Goal: Information Seeking & Learning: Understand process/instructions

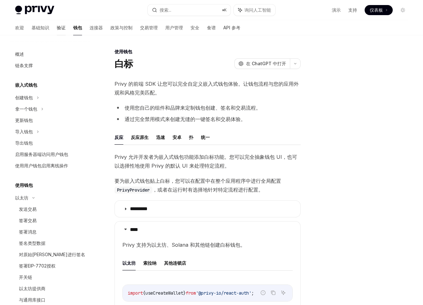
scroll to position [51, 0]
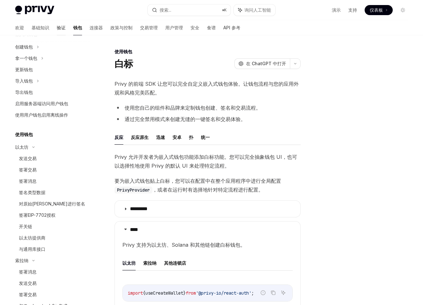
click at [57, 27] on font "验证" at bounding box center [61, 27] width 9 height 5
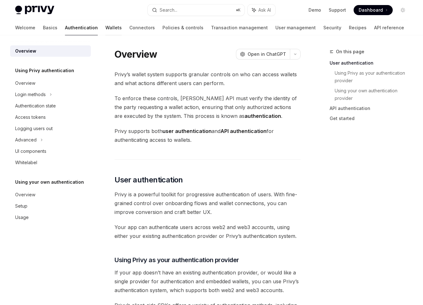
click at [105, 29] on link "Wallets" at bounding box center [113, 27] width 16 height 15
type textarea "*"
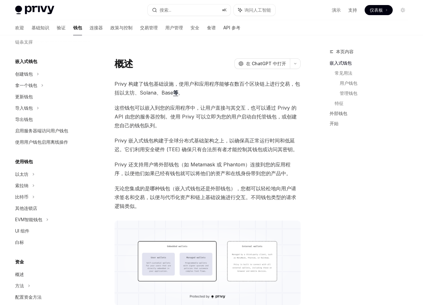
scroll to position [24, 0]
click at [34, 185] on icon at bounding box center [33, 186] width 3 height 8
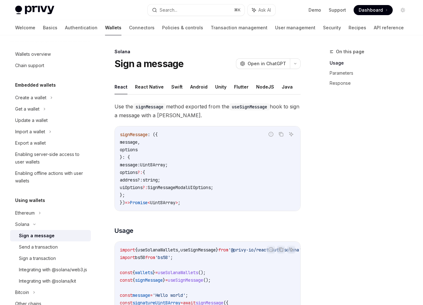
scroll to position [35, 0]
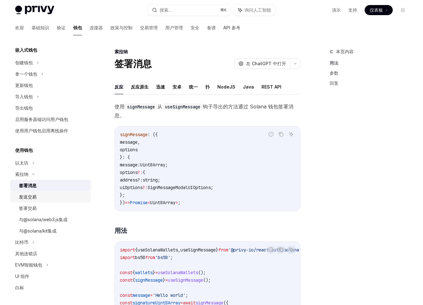
click at [53, 199] on div "发送交易" at bounding box center [53, 197] width 68 height 8
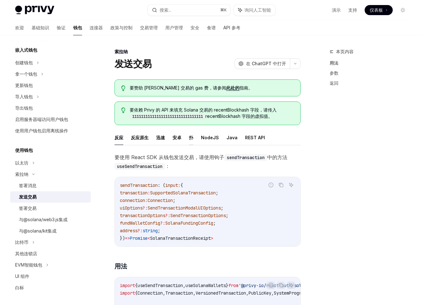
click at [191, 137] on font "扑" at bounding box center [191, 137] width 4 height 5
type textarea "*"
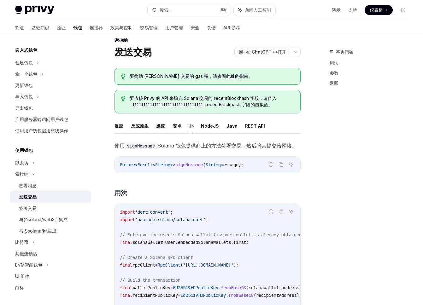
scroll to position [15, 0]
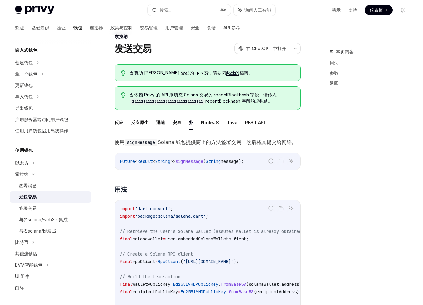
click at [172, 216] on span "'package:solana/solana.dart'" at bounding box center [170, 217] width 71 height 6
copy span "solana"
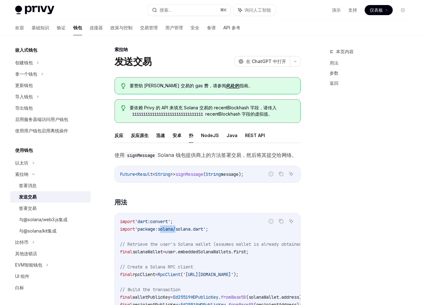
scroll to position [0, 0]
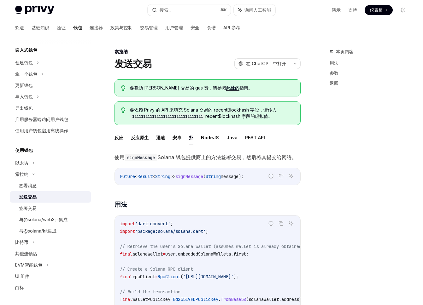
click at [164, 88] on font "要赞助 [PERSON_NAME] 交易的 gas 费，请参阅" at bounding box center [178, 87] width 97 height 5
click at [226, 85] on font "此处的" at bounding box center [232, 87] width 13 height 5
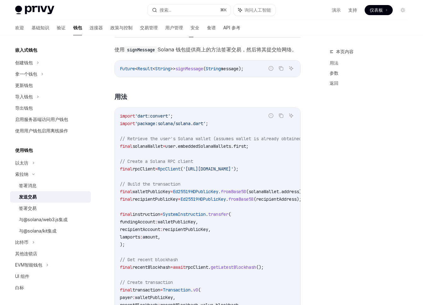
drag, startPoint x: 196, startPoint y: 169, endPoint x: 289, endPoint y: 167, distance: 93.7
click at [233, 167] on span "'[URL][DOMAIN_NAME]'" at bounding box center [208, 169] width 50 height 6
copy span "https://api.mainnet-beta.solana.com"
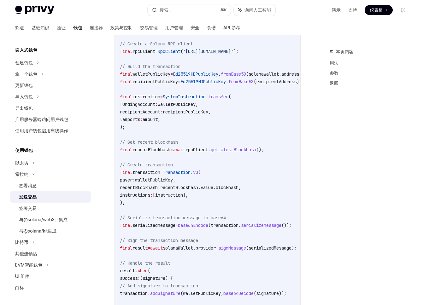
scroll to position [211, 0]
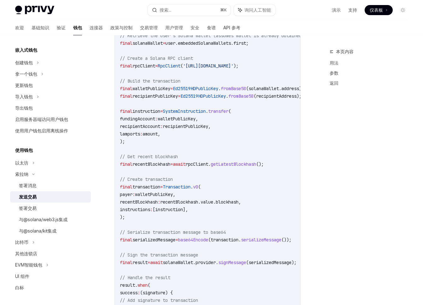
click at [159, 164] on span "recentBlockhash" at bounding box center [151, 165] width 38 height 6
click at [160, 148] on code "import 'dart:convert' ; import 'package:solana/solana.dart' ; // Retrieve the u…" at bounding box center [219, 202] width 199 height 386
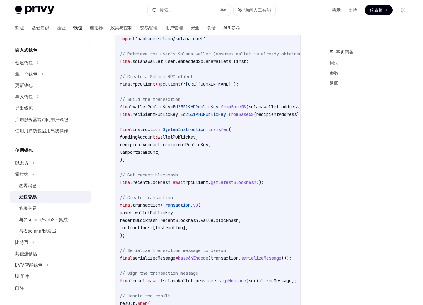
scroll to position [190, 0]
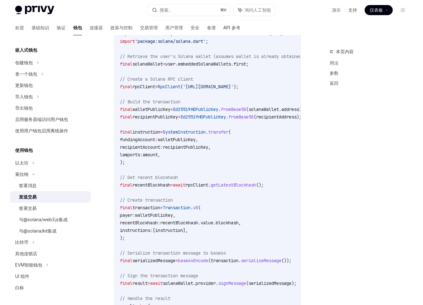
click at [149, 135] on code "import 'dart:convert' ; import 'package:solana/solana.dart' ; // Retrieve the u…" at bounding box center [219, 223] width 199 height 386
click at [159, 121] on code "import 'dart:convert' ; import 'package:solana/solana.dart' ; // Retrieve the u…" at bounding box center [219, 223] width 199 height 386
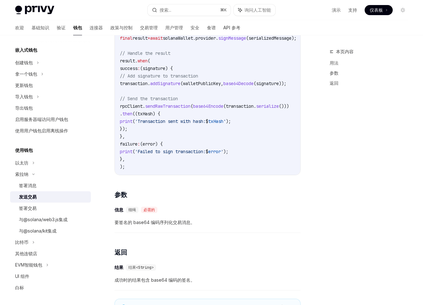
scroll to position [435, 0]
click at [207, 186] on div "使用 signMessage Solana 钱包提供商上的方法签署交易，然后将其提交给网络。 报告错误代码 复制 询问人工智能 Future < Result…" at bounding box center [208, 6] width 186 height 577
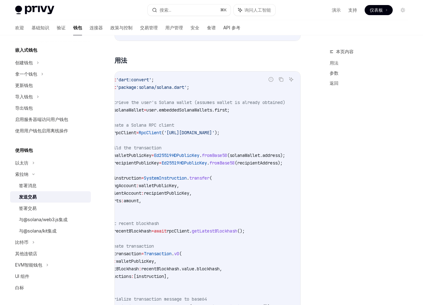
scroll to position [0, 0]
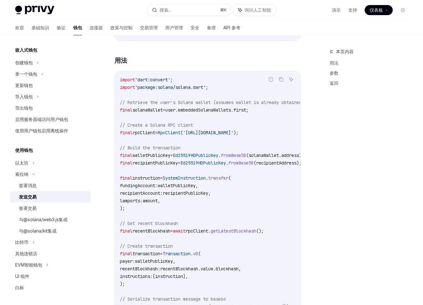
click at [176, 191] on span "recipientPublicKey," at bounding box center [187, 194] width 48 height 6
click at [187, 168] on code "import 'dart:convert' ; import 'package:solana/solana.dart' ; // Retrieve the u…" at bounding box center [219, 269] width 199 height 386
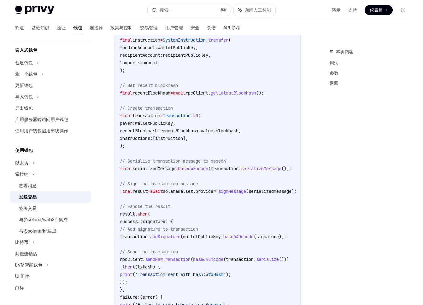
scroll to position [283, 0]
click at [240, 212] on code "import 'dart:convert' ; import 'package:solana/solana.dart' ; // Retrieve the u…" at bounding box center [219, 130] width 199 height 386
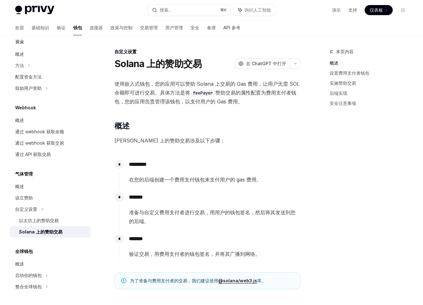
scroll to position [244, 0]
click at [195, 124] on h2 "​ 概述" at bounding box center [208, 126] width 186 height 10
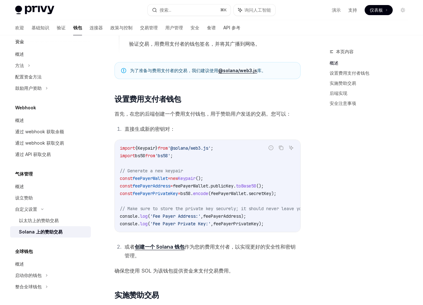
scroll to position [211, 0]
click at [49, 219] on font "以太坊上的赞助交易" at bounding box center [39, 220] width 40 height 5
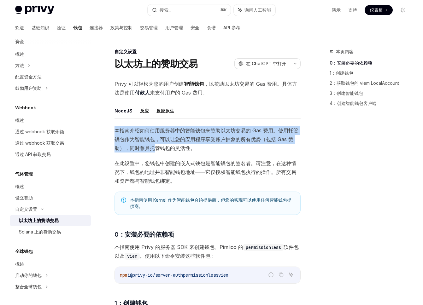
drag, startPoint x: 116, startPoint y: 130, endPoint x: 150, endPoint y: 150, distance: 40.0
click at [150, 150] on font "本指南介绍如何使用服务器中的智能钱包来赞助以太坊交易的 Gas 费用。使用托管钱包作为智能钱包，可以让您的应用程序享受账户抽象的所有优势（包括 Gas 赞助）…" at bounding box center [207, 139] width 184 height 24
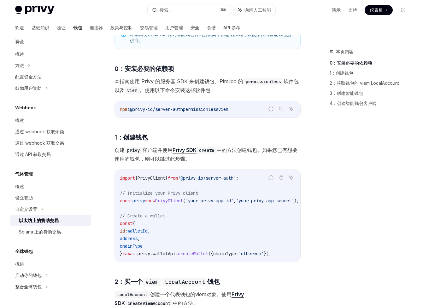
scroll to position [167, 0]
click at [33, 196] on div "设立赞助" at bounding box center [51, 198] width 72 height 8
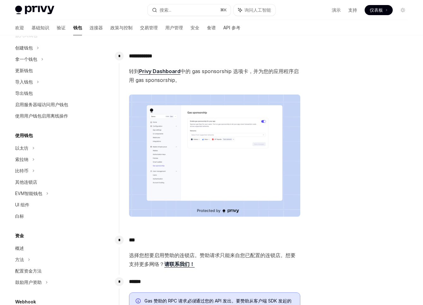
scroll to position [47, 0]
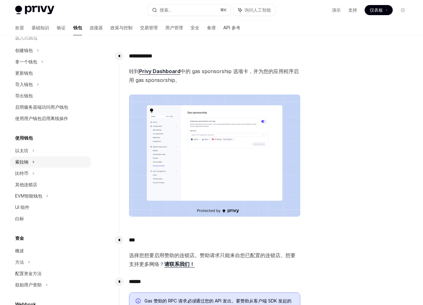
click at [37, 158] on div "索拉纳" at bounding box center [50, 161] width 81 height 11
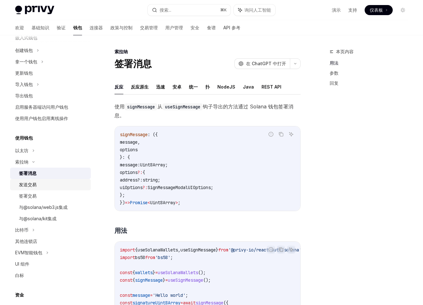
click at [53, 186] on div "发送交易" at bounding box center [53, 185] width 68 height 8
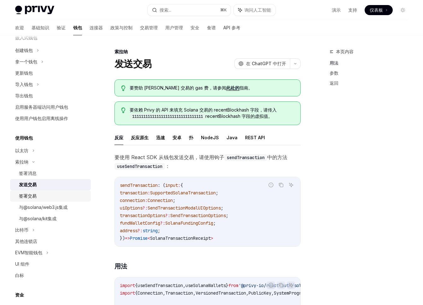
click at [48, 196] on div "签署交易" at bounding box center [53, 196] width 68 height 8
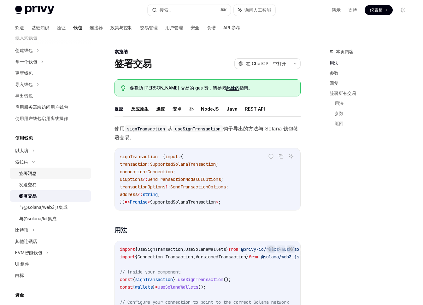
click at [50, 174] on div "签署消息" at bounding box center [53, 174] width 68 height 8
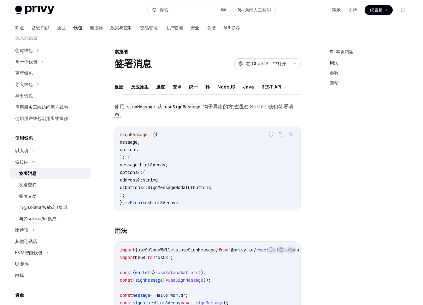
click at [205, 87] on ul "反应 反应原生 迅速 安卓 统一 扑 NodeJS Java REST API" at bounding box center [208, 86] width 186 height 15
click at [208, 87] on font "扑" at bounding box center [207, 86] width 4 height 5
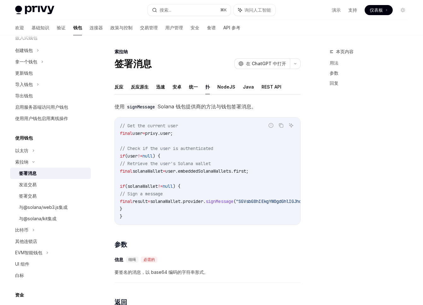
click at [200, 163] on span "// Retrieve the user's Solana wallet" at bounding box center [165, 164] width 91 height 6
click at [207, 163] on span "// Retrieve the user's Solana wallet" at bounding box center [165, 164] width 91 height 6
click at [208, 167] on code "// Get the current user final user = privy.user; // Check if the user is authen…" at bounding box center [280, 171] width 320 height 98
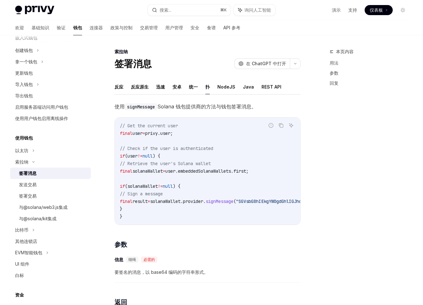
click at [208, 172] on span "user.embeddedSolanaWallets.first;" at bounding box center [206, 171] width 83 height 6
click at [210, 184] on code "// Get the current user final user = privy.user; // Check if the user is authen…" at bounding box center [280, 171] width 320 height 98
click at [150, 126] on span "// Get the current user" at bounding box center [149, 126] width 58 height 6
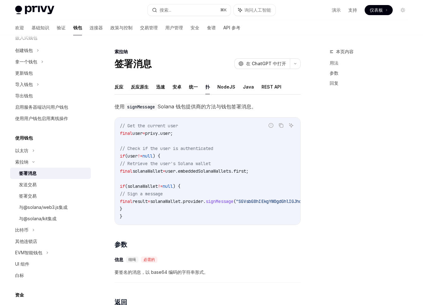
click at [139, 126] on span "// Get the current user" at bounding box center [149, 126] width 58 height 6
click at [132, 126] on span "// Get the current user" at bounding box center [149, 126] width 58 height 6
click at [164, 179] on code "// Get the current user final user = privy.user; // Check if the user is authen…" at bounding box center [280, 171] width 320 height 98
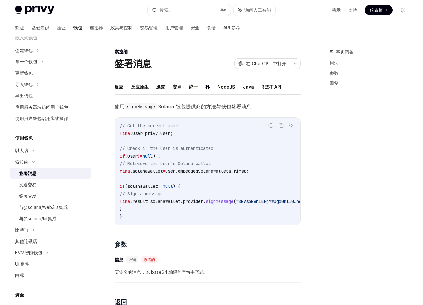
click at [173, 201] on span "solanaWallet.provider." at bounding box center [178, 202] width 56 height 6
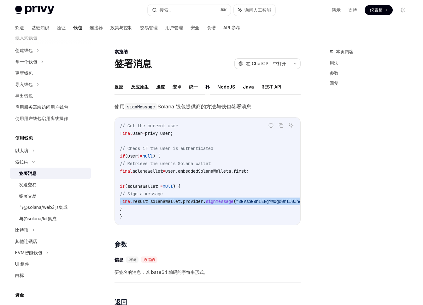
click at [173, 201] on span "solanaWallet.provider." at bounding box center [178, 202] width 56 height 6
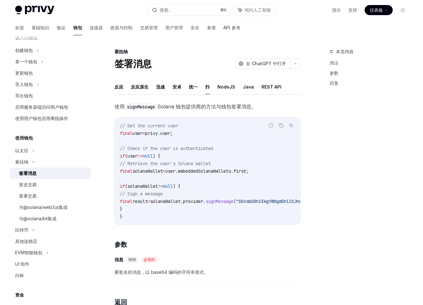
click at [167, 203] on span "solanaWallet.provider." at bounding box center [178, 202] width 56 height 6
click at [41, 184] on div "发送交易" at bounding box center [53, 185] width 68 height 8
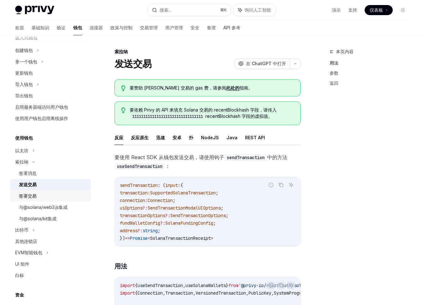
click at [43, 196] on div "签署交易" at bounding box center [53, 196] width 68 height 8
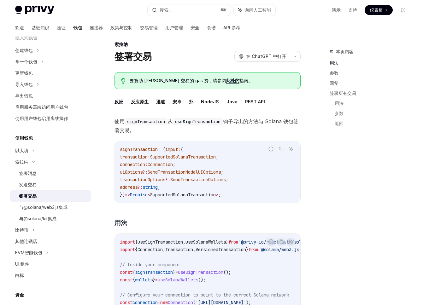
scroll to position [8, 0]
click at [43, 186] on div "发送交易" at bounding box center [53, 185] width 68 height 8
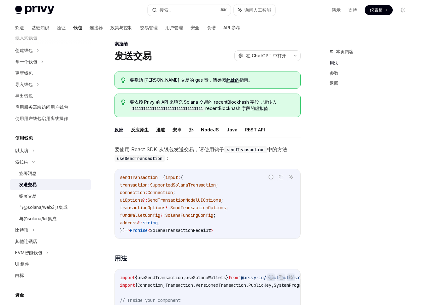
click at [191, 129] on font "扑" at bounding box center [191, 129] width 4 height 5
type textarea "*"
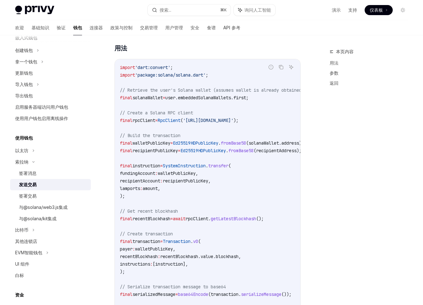
scroll to position [158, 0]
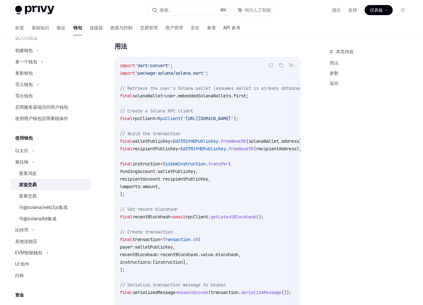
click at [201, 145] on code "import 'dart:convert' ; import 'package:solana/solana.dart' ; // Retrieve the u…" at bounding box center [219, 255] width 199 height 386
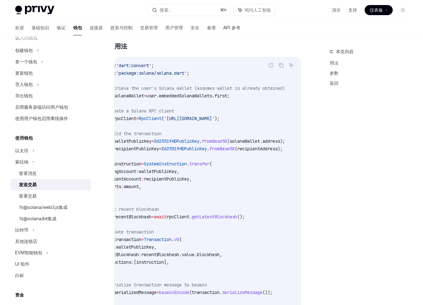
scroll to position [0, 0]
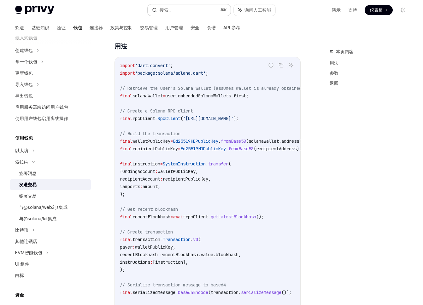
click at [194, 9] on button "搜索... ⌘ K" at bounding box center [189, 9] width 83 height 11
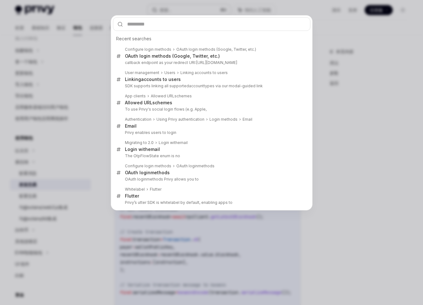
type input "********"
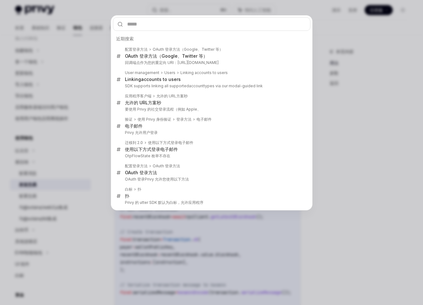
click at [103, 79] on div "近期搜索 配置登录方法 OAuth 登录方法（Google、Twitter 等） OAuth 登录方法（Google、Twitter 等） 回调端点作为您的重…" at bounding box center [211, 152] width 423 height 305
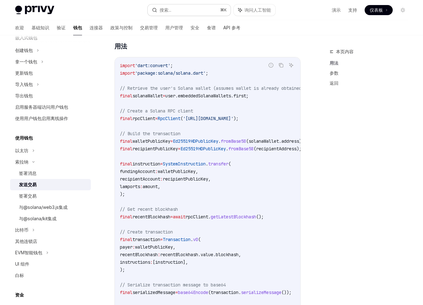
click at [177, 8] on button "搜索... ⌘ K" at bounding box center [189, 9] width 83 height 11
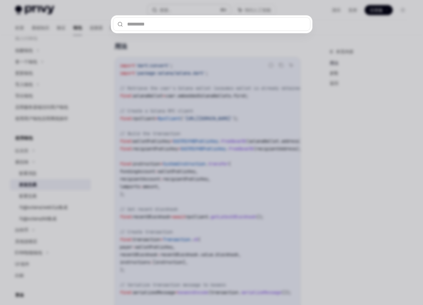
click at [177, 8] on div at bounding box center [211, 152] width 423 height 305
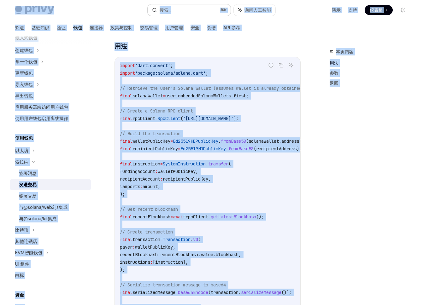
click at [177, 9] on button "搜索... ⌘ K" at bounding box center [189, 9] width 83 height 11
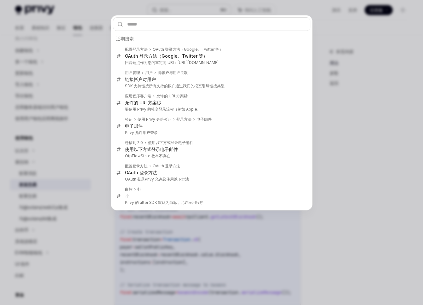
type input "**********"
click at [93, 65] on div "近期搜索 配置登录方法 OAuth 登录方法（Google、Twitter 等） OAuth 登录方法（Google、Twitter 等） 回调端点作为您的重…" at bounding box center [211, 152] width 423 height 305
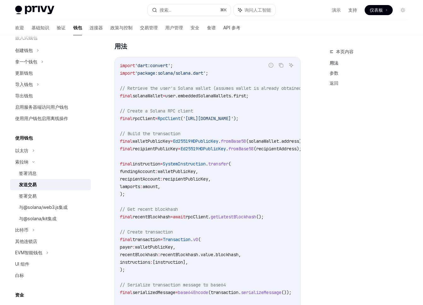
click at [170, 10] on font "搜索..." at bounding box center [166, 9] width 12 height 5
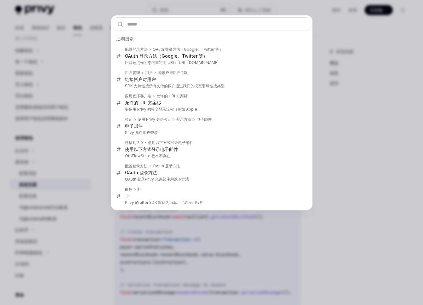
type input "**********"
click at [71, 74] on div "近期搜索 配置登录方法 OAuth 登录方法（Google、Twitter 等） OAuth 登录方法（Google、Twitter 等） 回调端点作为您的重…" at bounding box center [211, 152] width 423 height 305
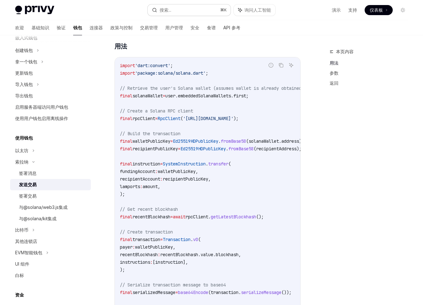
click at [182, 8] on button "搜索... ⌘ K" at bounding box center [189, 9] width 83 height 11
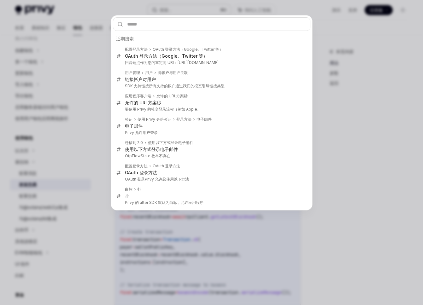
type input "**********"
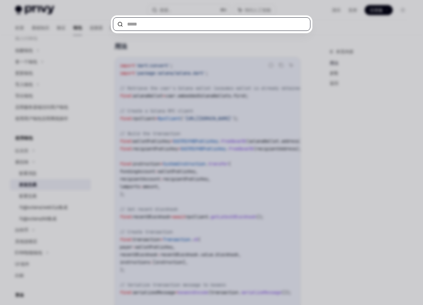
paste input "**********"
type input "**********"
click at [89, 185] on div at bounding box center [211, 152] width 423 height 305
